Goal: Information Seeking & Learning: Learn about a topic

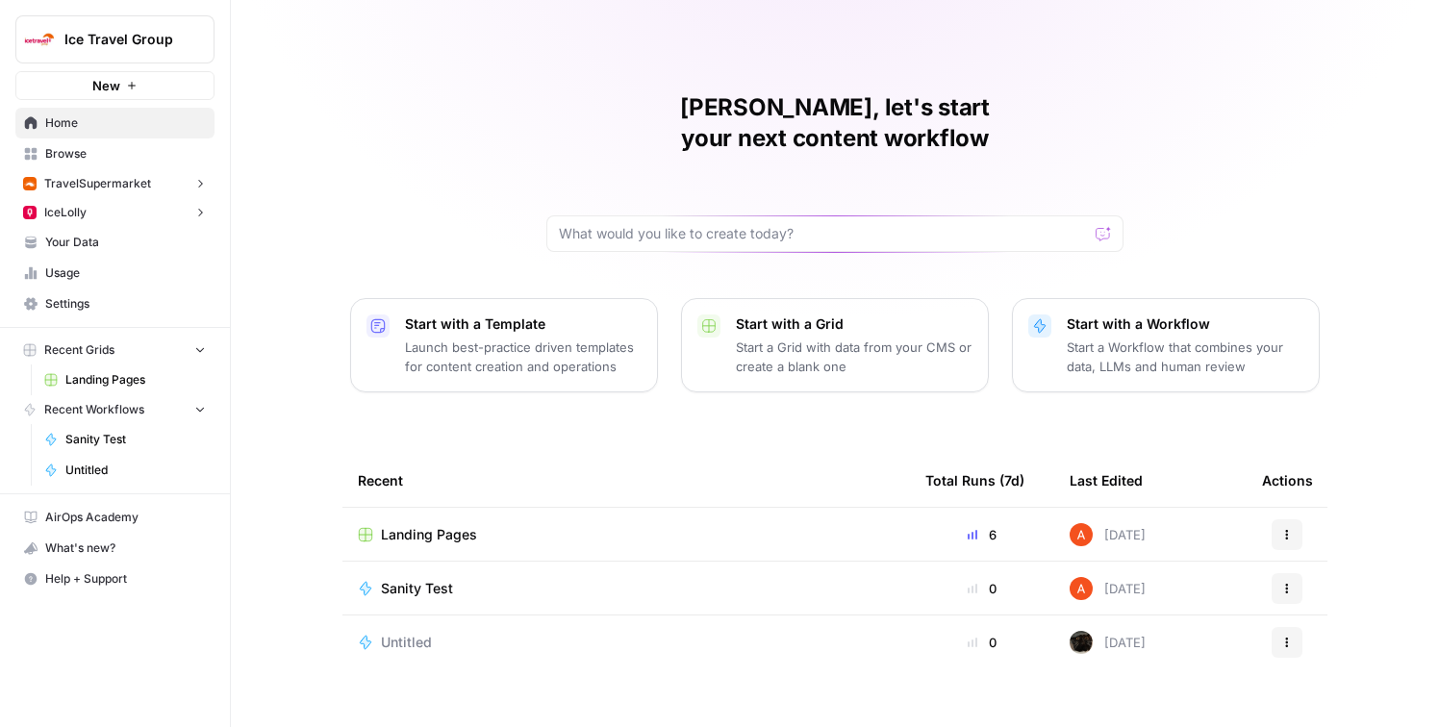
click at [110, 195] on button "TravelSupermarket" at bounding box center [114, 183] width 199 height 29
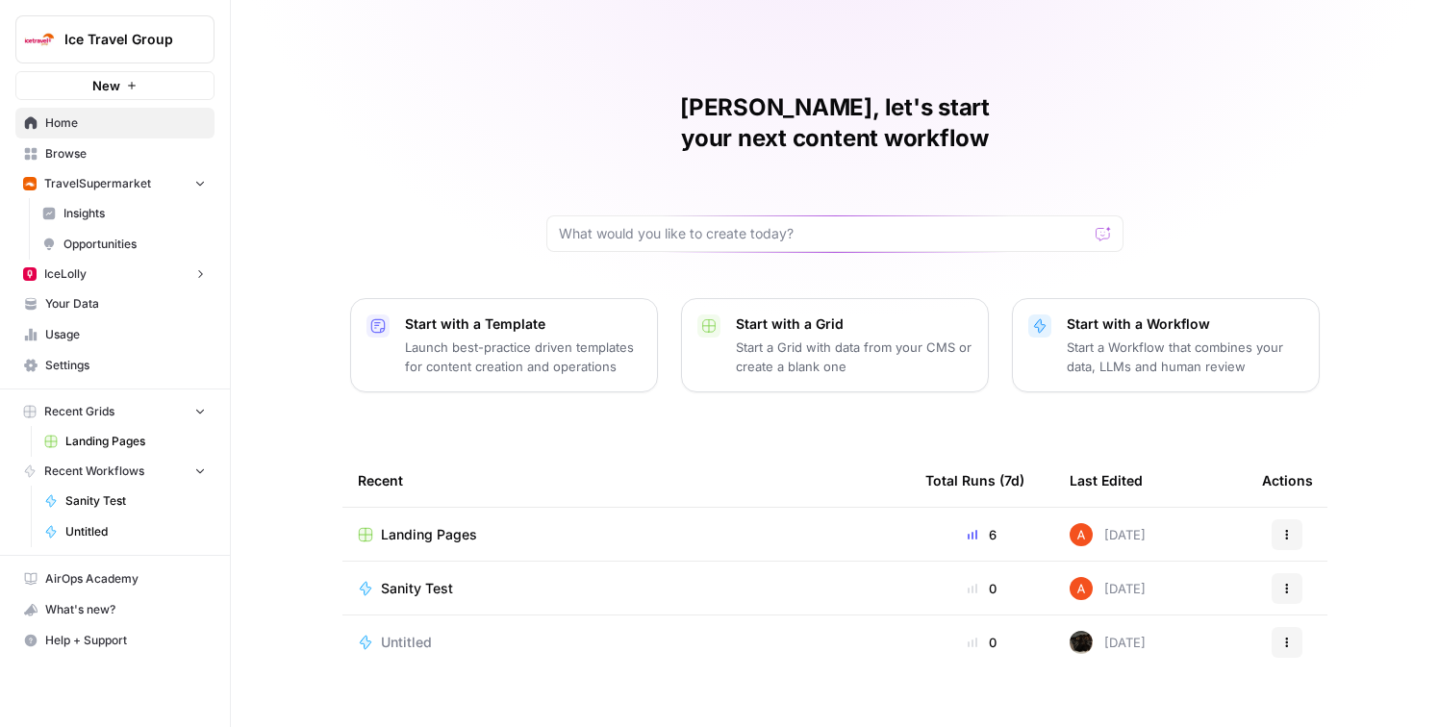
click at [107, 220] on span "Insights" at bounding box center [134, 213] width 142 height 17
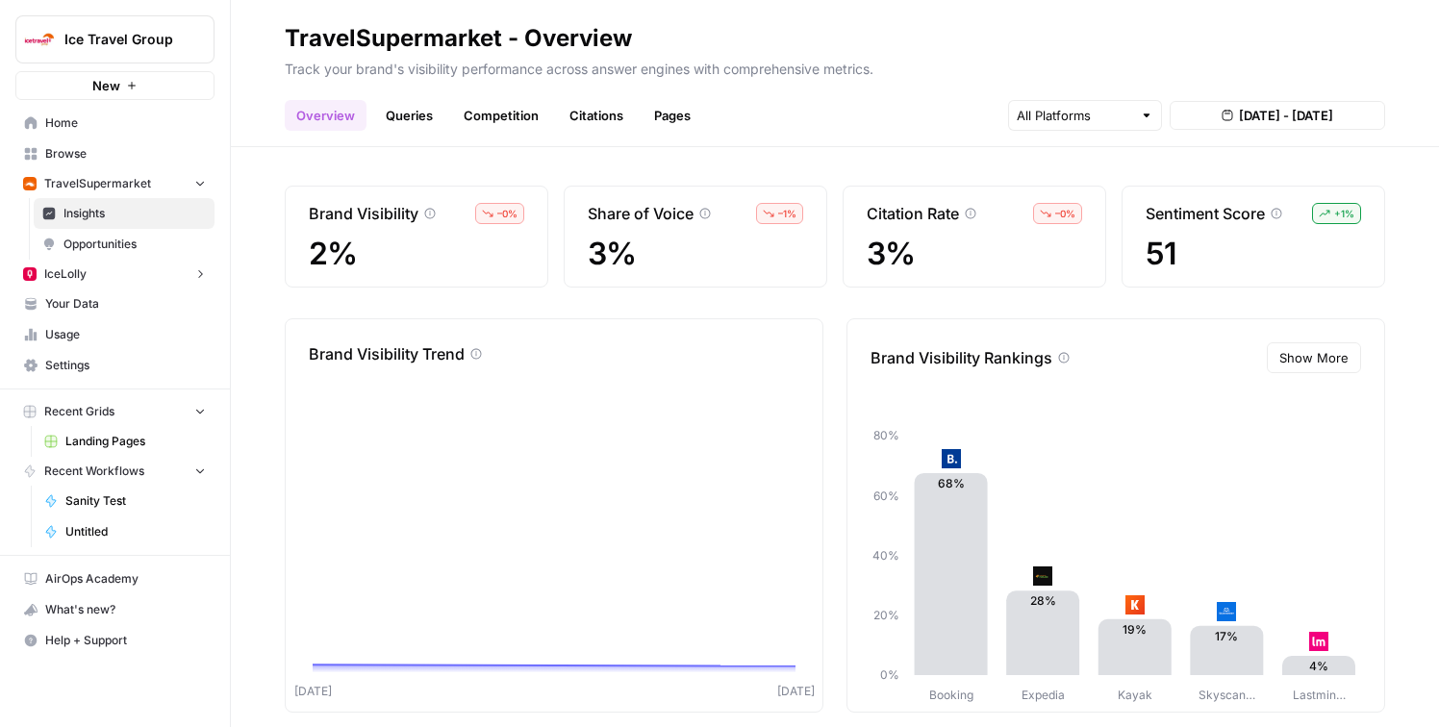
click at [657, 120] on link "Pages" at bounding box center [672, 115] width 60 height 31
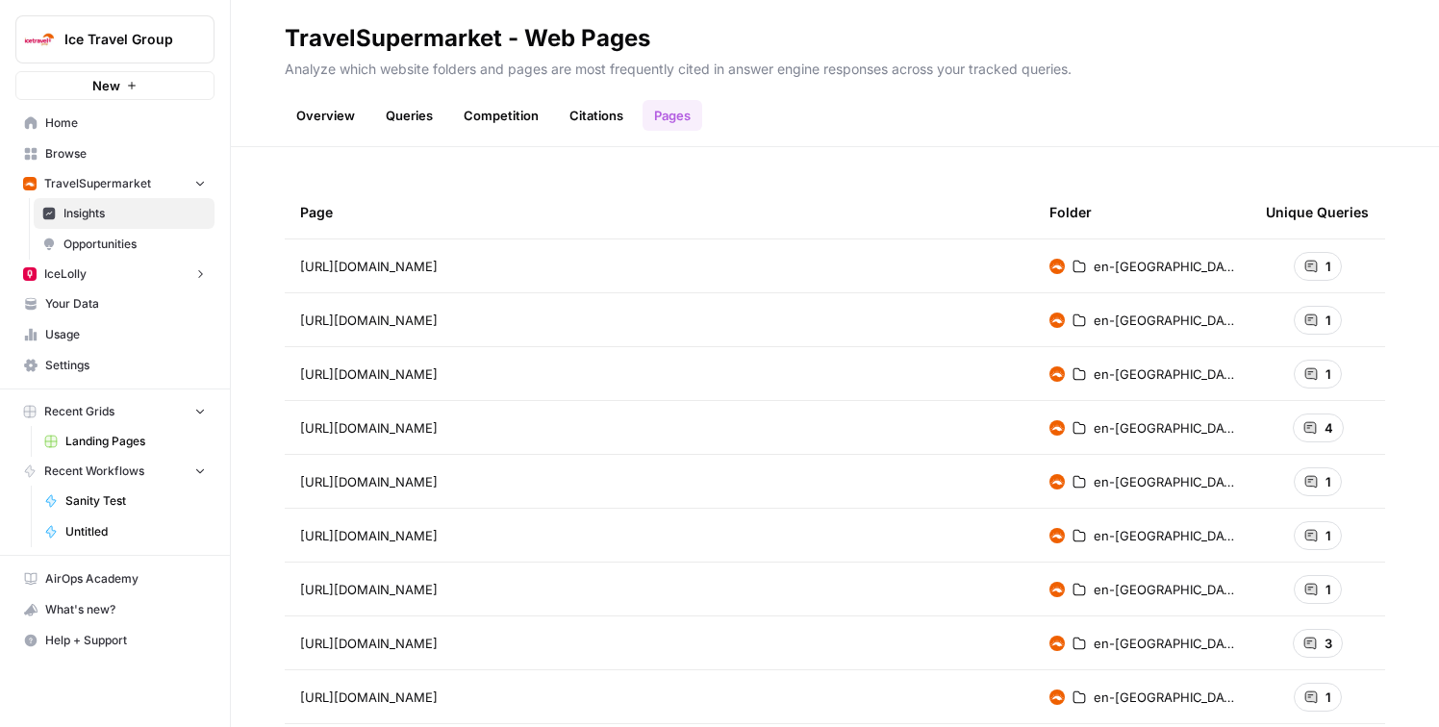
click at [1331, 263] on div "1" at bounding box center [1317, 266] width 48 height 29
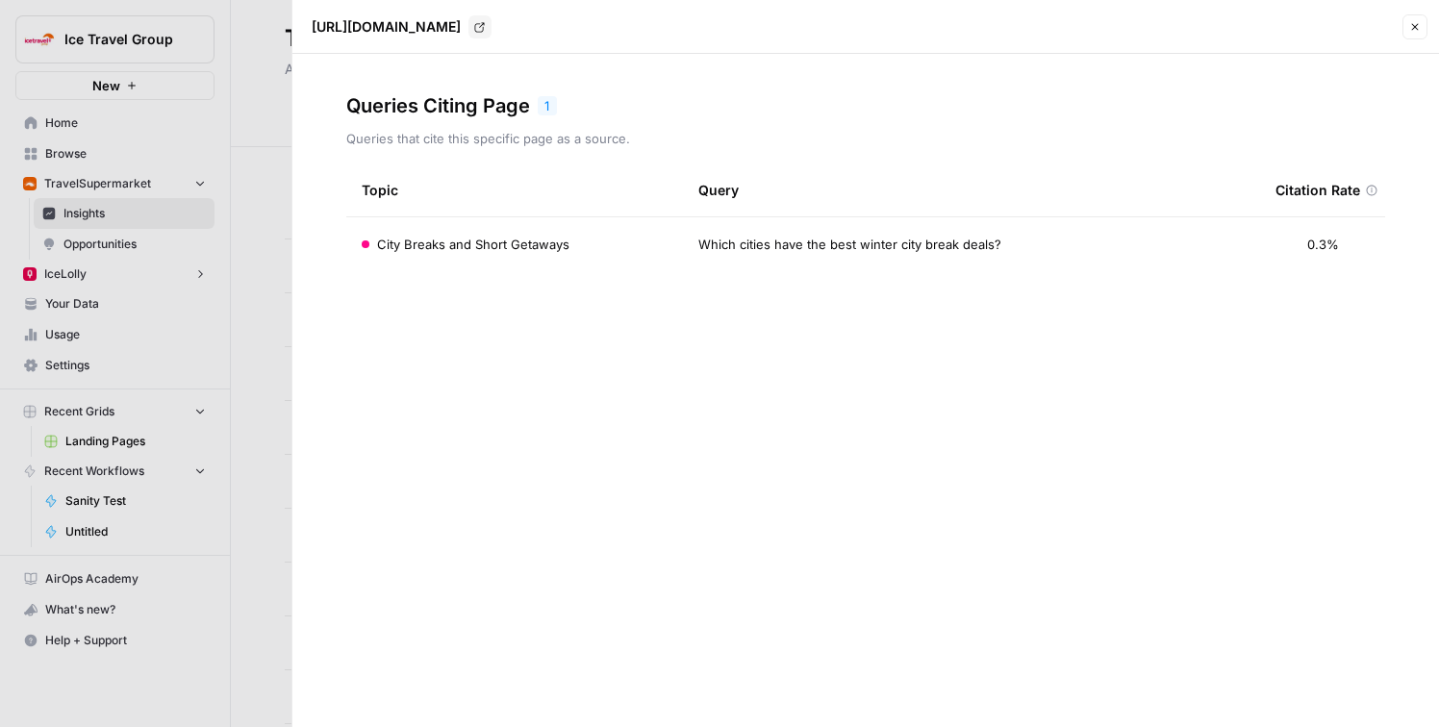
click at [1415, 16] on button "Close" at bounding box center [1414, 26] width 25 height 25
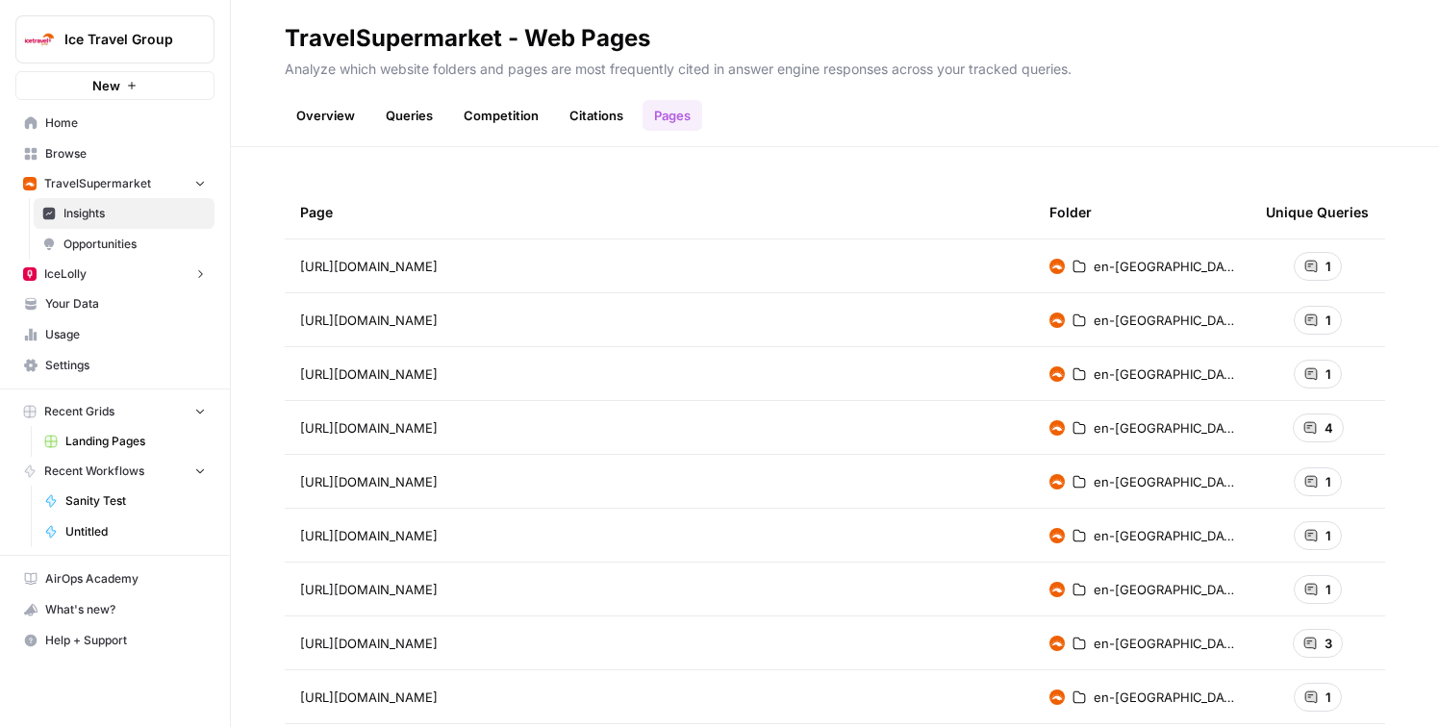
click at [396, 113] on link "Queries" at bounding box center [409, 115] width 70 height 31
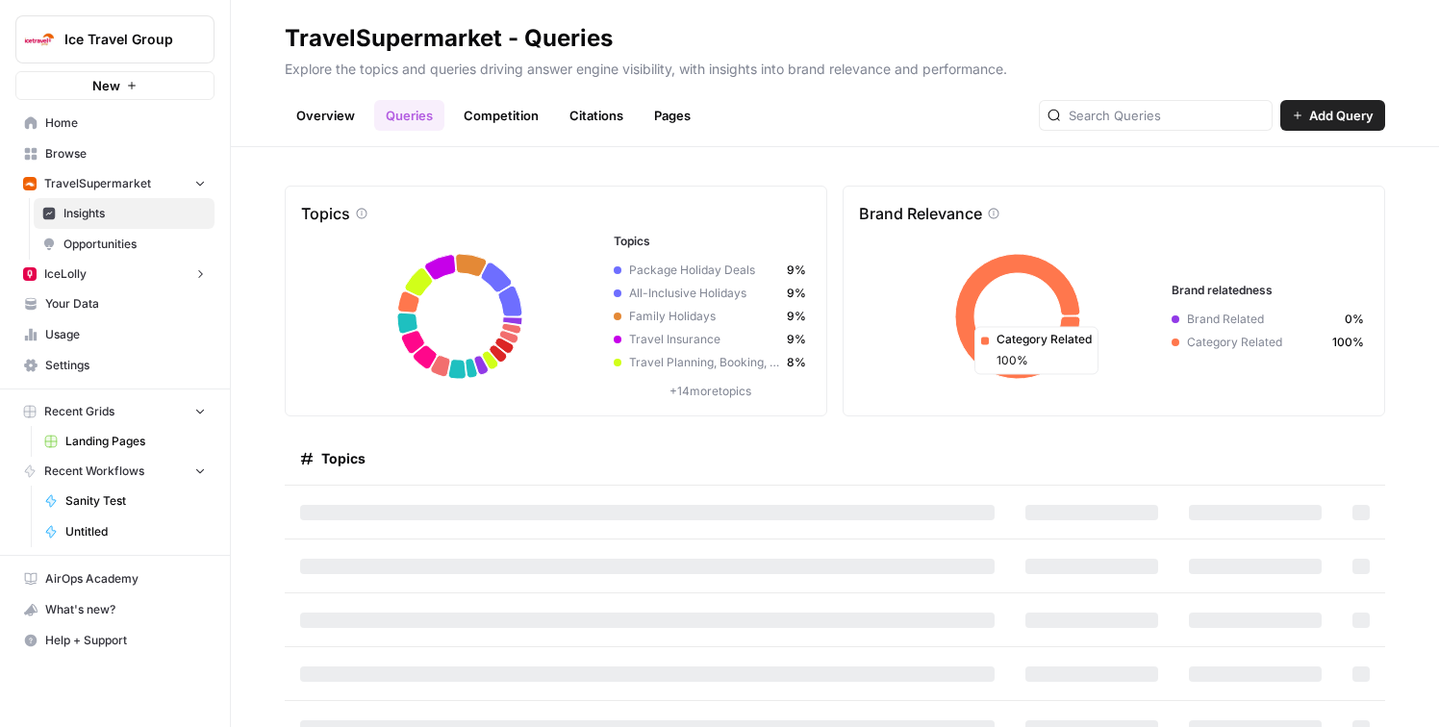
click at [114, 246] on span "Opportunities" at bounding box center [134, 244] width 142 height 17
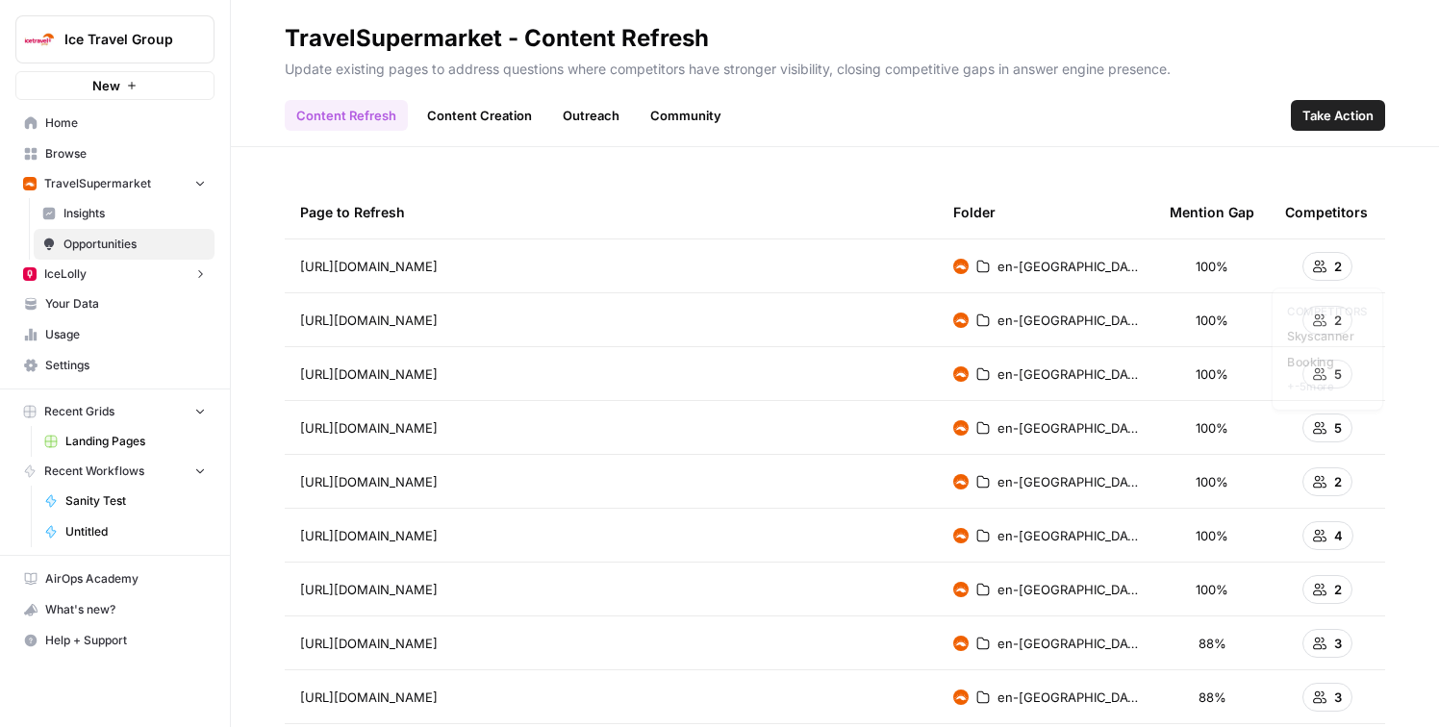
click at [1329, 265] on div "2" at bounding box center [1327, 266] width 50 height 29
drag, startPoint x: 1347, startPoint y: 389, endPoint x: 1281, endPoint y: 389, distance: 66.4
click at [1281, 389] on div "COMPETITORS Skyscanner Booking + -5 more" at bounding box center [1326, 349] width 117 height 129
click at [1392, 421] on div "Page to Refresh Folder Mention Gap Competitors [URL][DOMAIN_NAME] en-gb 100% 2 …" at bounding box center [835, 437] width 1208 height 580
click at [1400, 591] on div "Page to Refresh Folder Mention Gap Competitors [URL][DOMAIN_NAME] en-gb 100% 2 …" at bounding box center [835, 437] width 1208 height 580
